Goal: Use online tool/utility

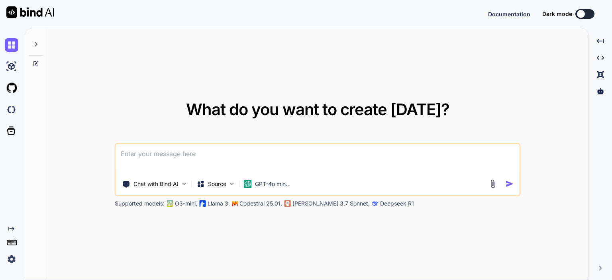
click at [34, 44] on icon at bounding box center [36, 44] width 6 height 6
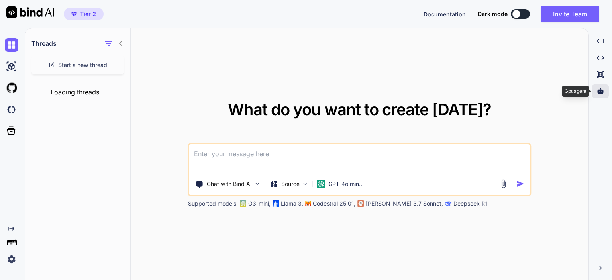
click at [604, 90] on div at bounding box center [600, 91] width 17 height 14
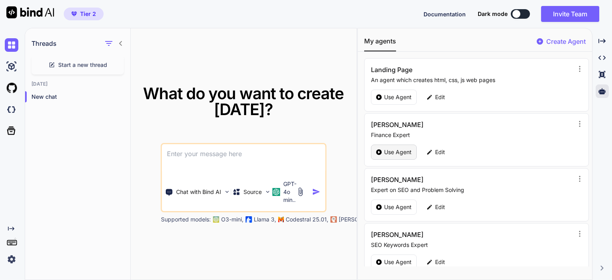
click at [386, 154] on p "Use Agent" at bounding box center [397, 152] width 27 height 8
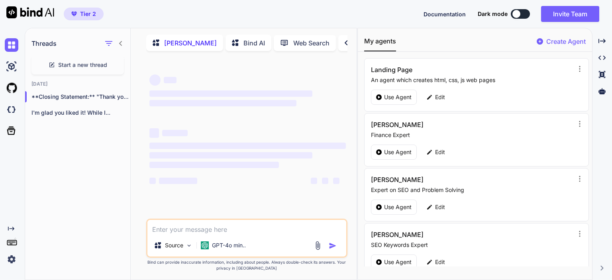
type textarea "x"
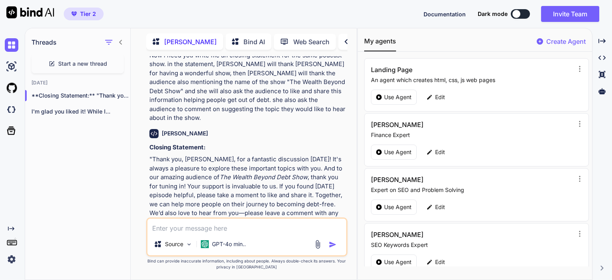
scroll to position [892, 0]
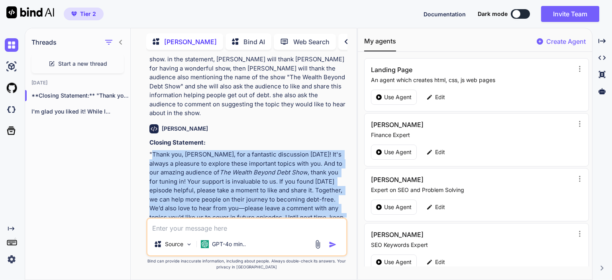
drag, startPoint x: 152, startPoint y: 117, endPoint x: 226, endPoint y: 198, distance: 110.3
click at [226, 198] on p ""Thank you, [PERSON_NAME], for a fantastic discussion [DATE]! It's always a ple…" at bounding box center [247, 195] width 196 height 90
copy p "Thank you, [PERSON_NAME], for a fantastic discussion [DATE]! It's always a plea…"
